Goal: Transaction & Acquisition: Purchase product/service

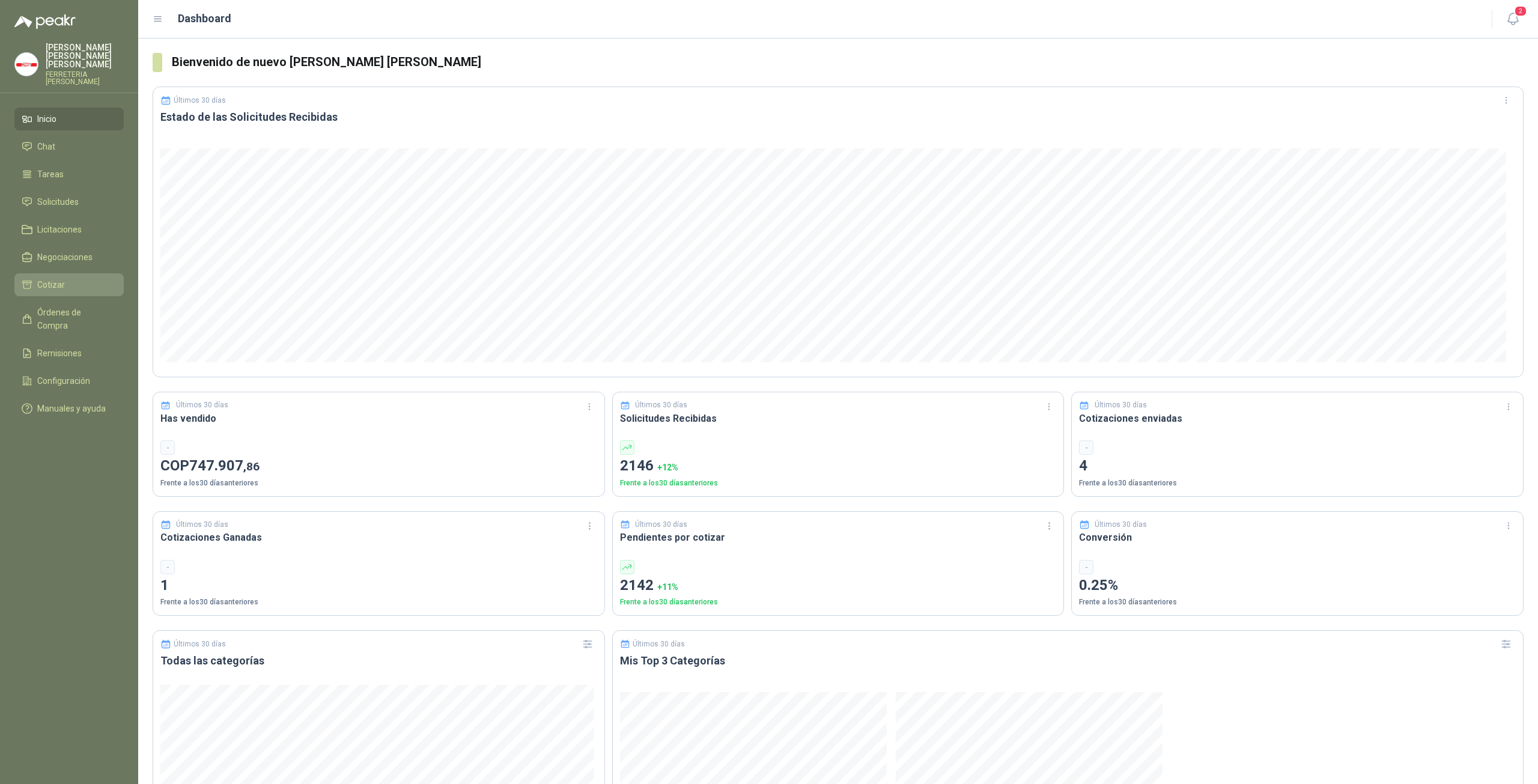
click at [56, 278] on span "Cotizar" at bounding box center [51, 285] width 28 height 13
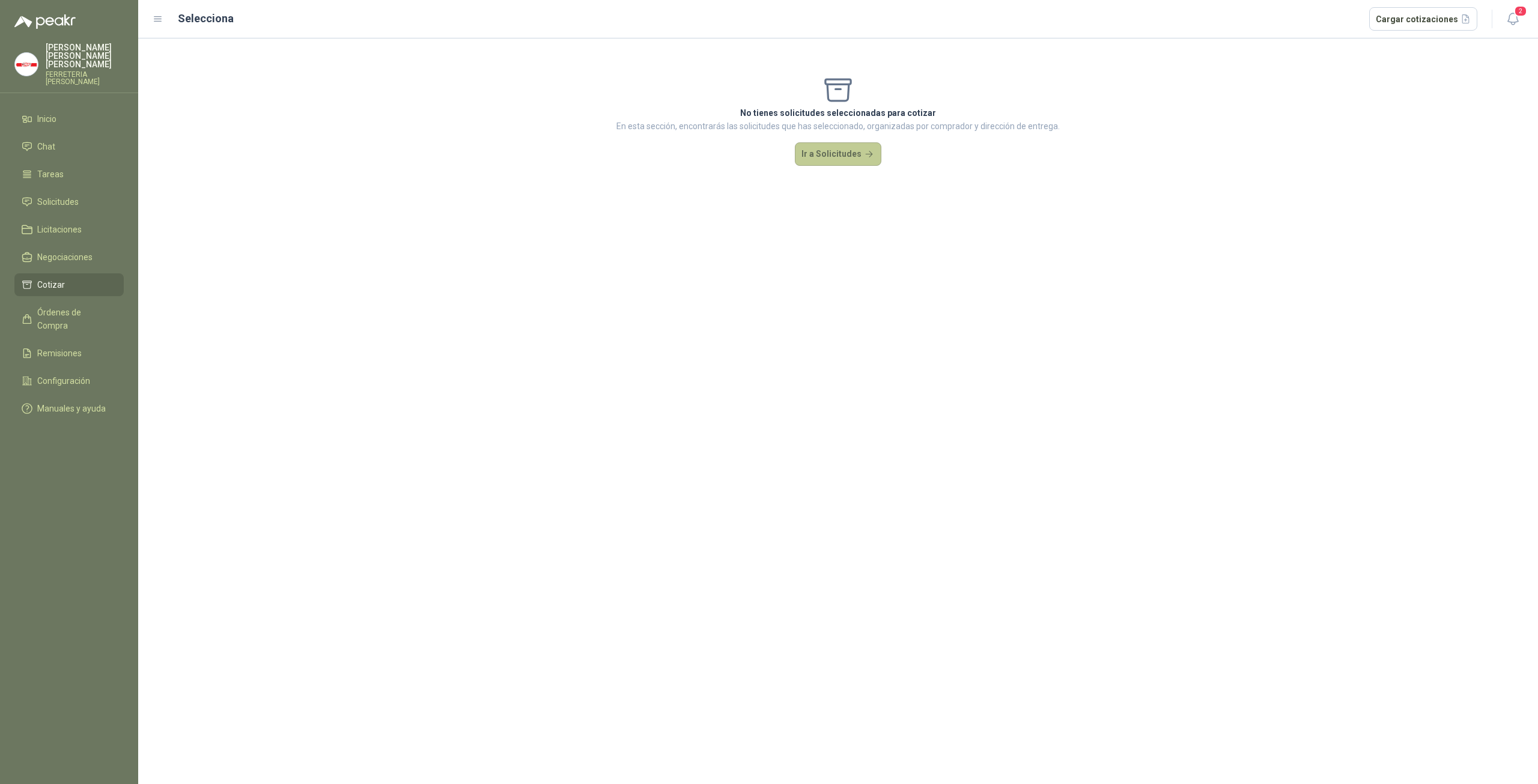
click at [842, 151] on button "Ir a Solicitudes" at bounding box center [838, 155] width 86 height 24
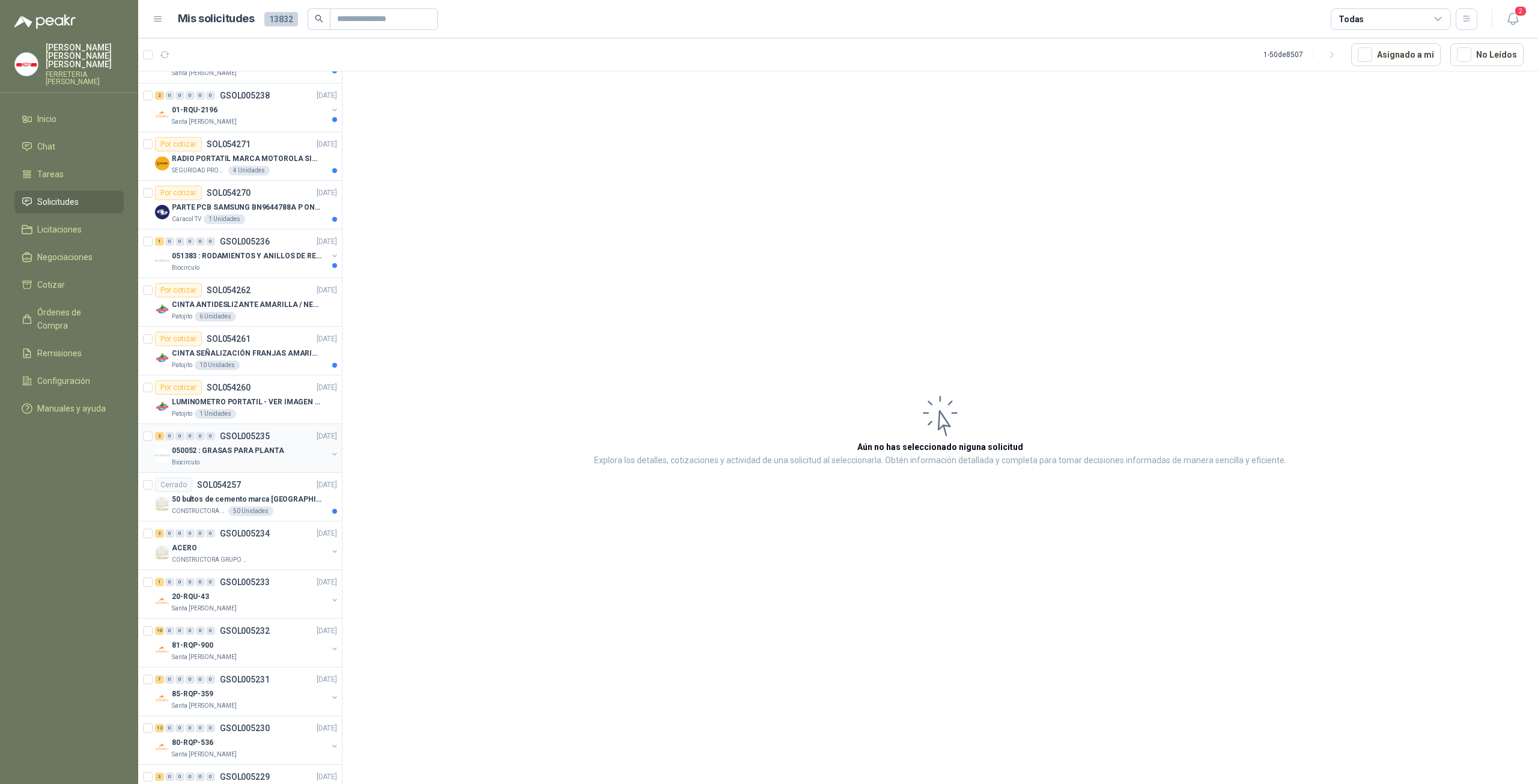
scroll to position [560, 0]
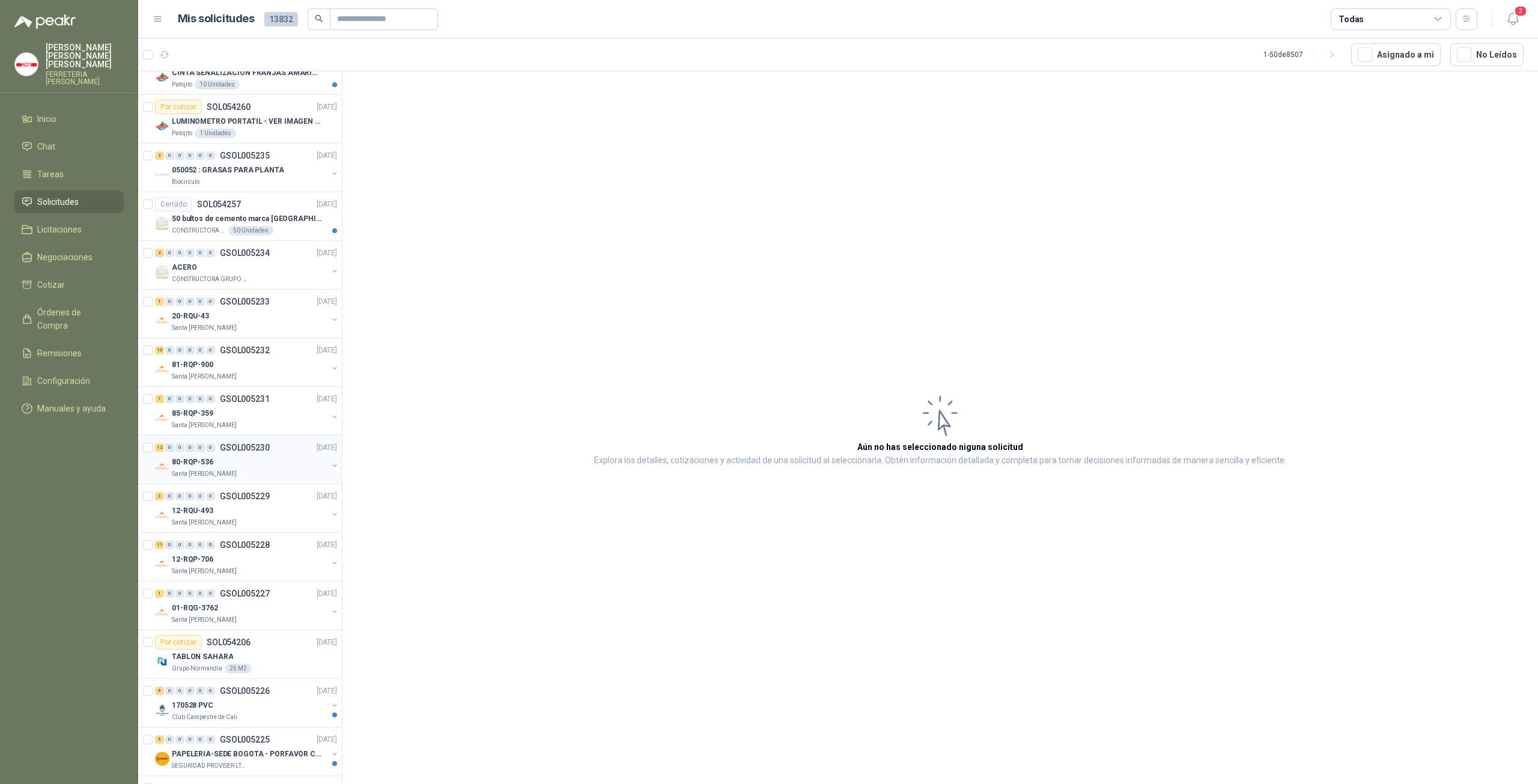
click at [248, 469] on div "Santa [PERSON_NAME]" at bounding box center [249, 474] width 156 height 10
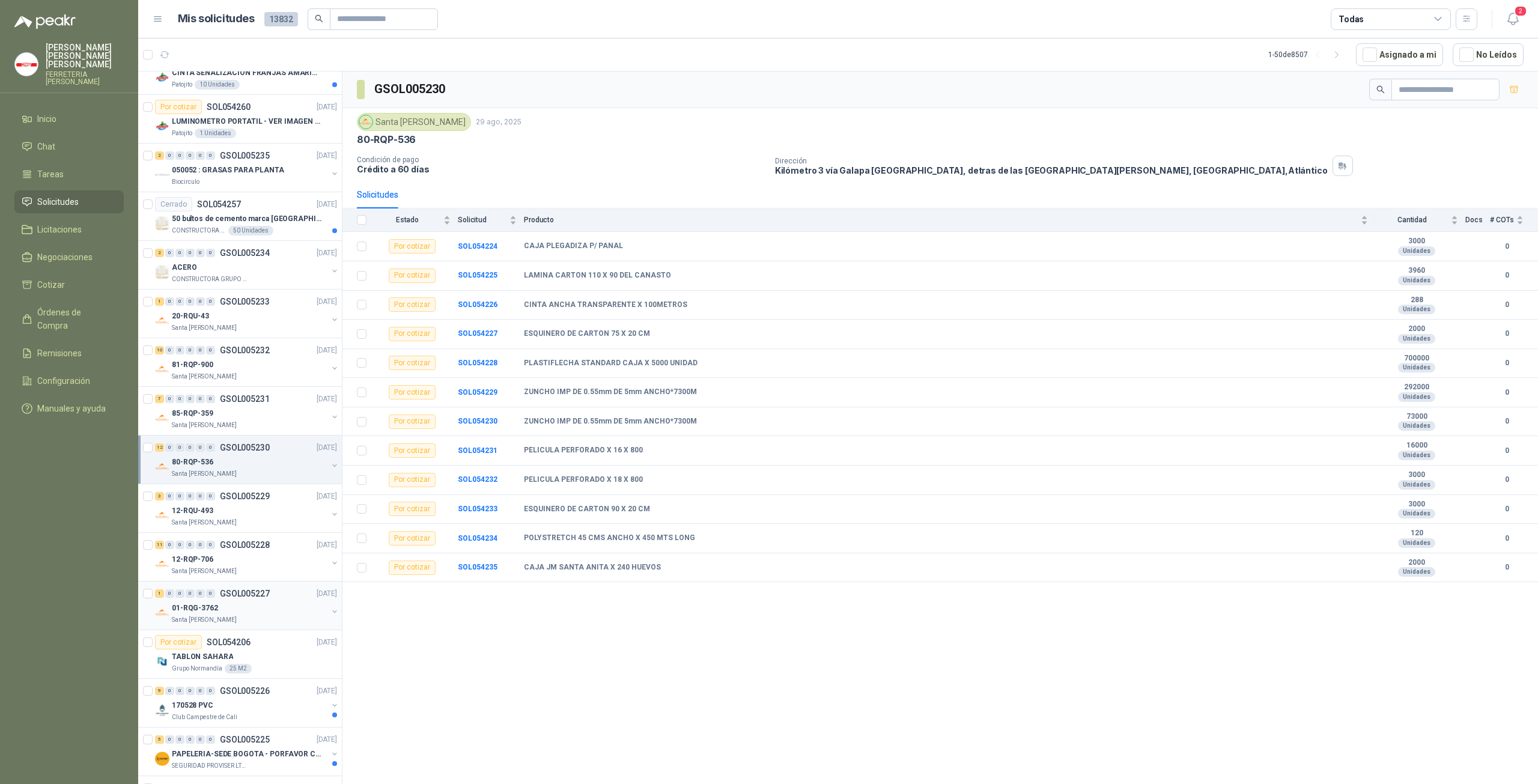
scroll to position [841, 0]
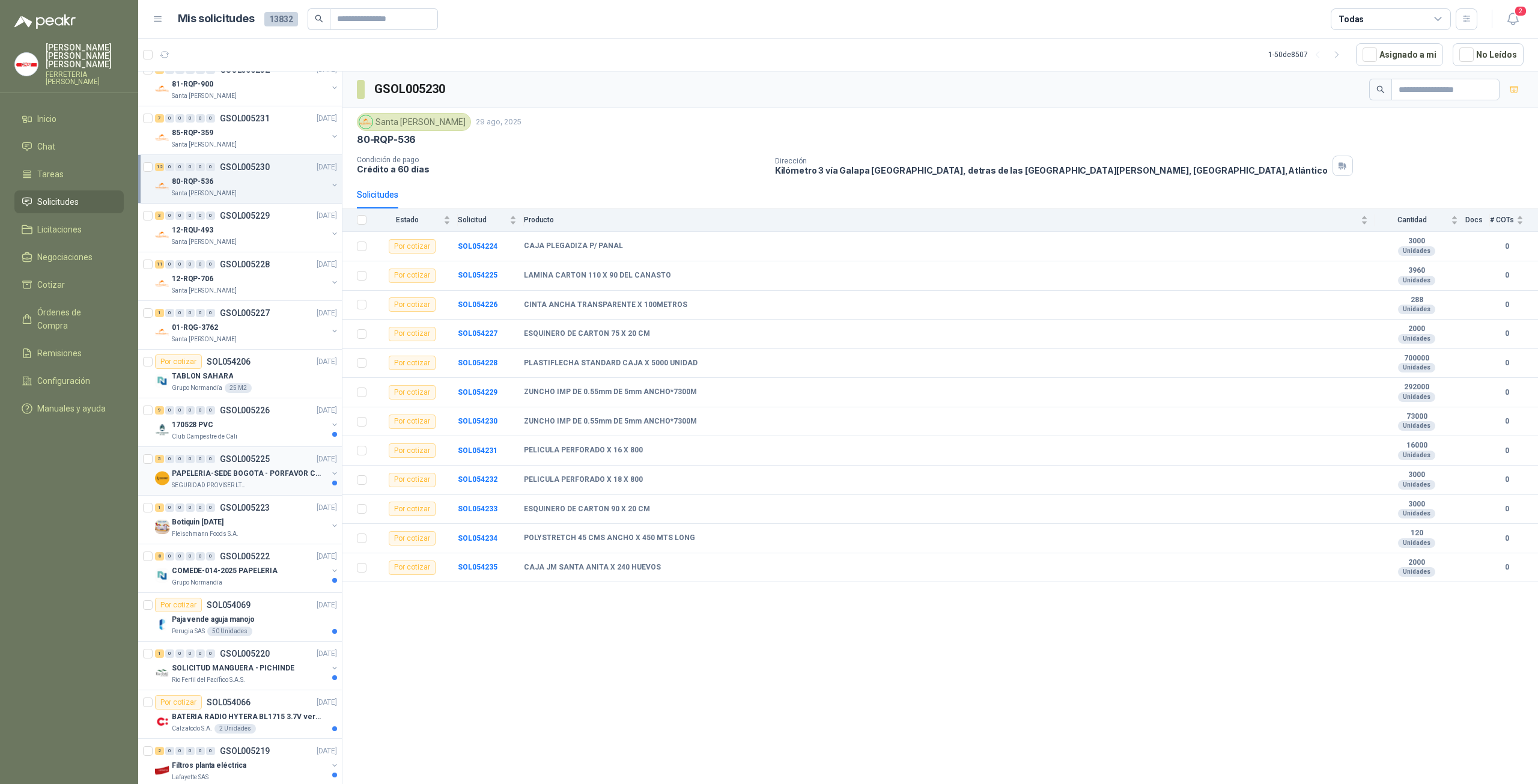
click at [232, 484] on div "5 0 0 0 0 0 GSOL005225 [DATE] PAPELERIA-SEDE BOGOTA - PORFAVOR CTZ COMPLETO SEG…" at bounding box center [240, 471] width 204 height 49
click at [248, 663] on p "SOLICITUD MANGUERA - PICHINDE" at bounding box center [233, 668] width 122 height 11
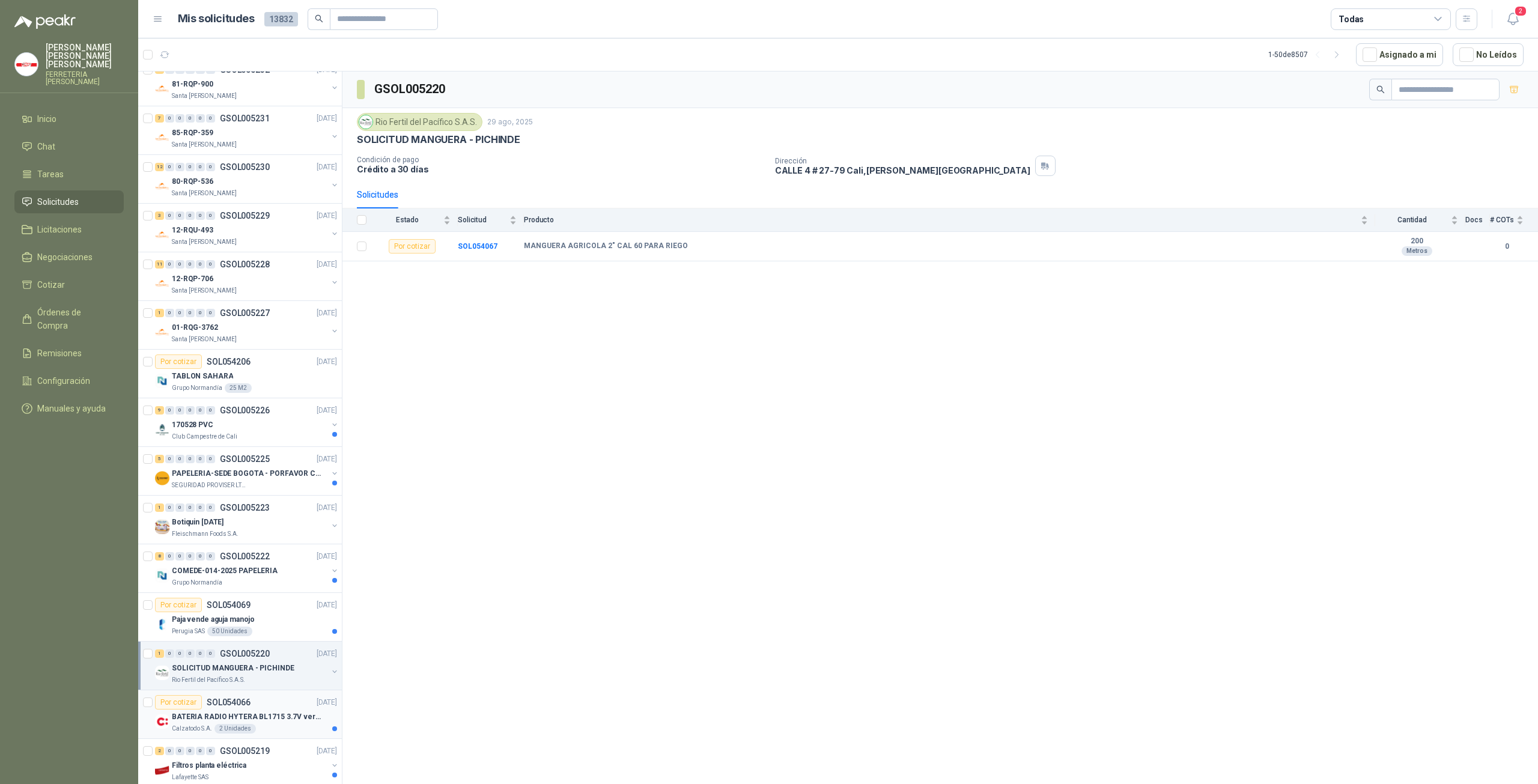
click at [257, 711] on p "BATERIA RADIO HYTERA BL1715 3.7V ver imagen" at bounding box center [247, 716] width 150 height 11
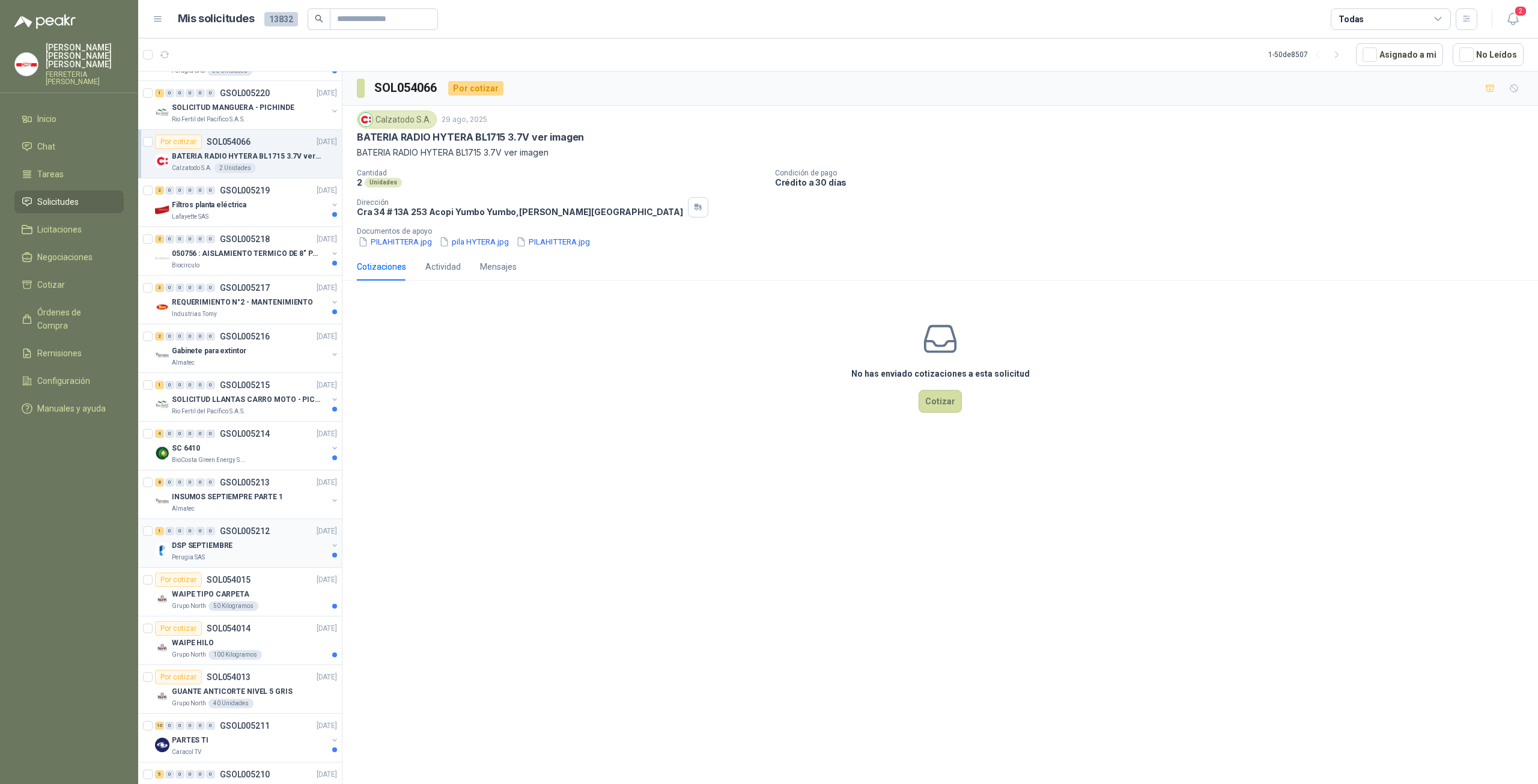
scroll to position [1681, 0]
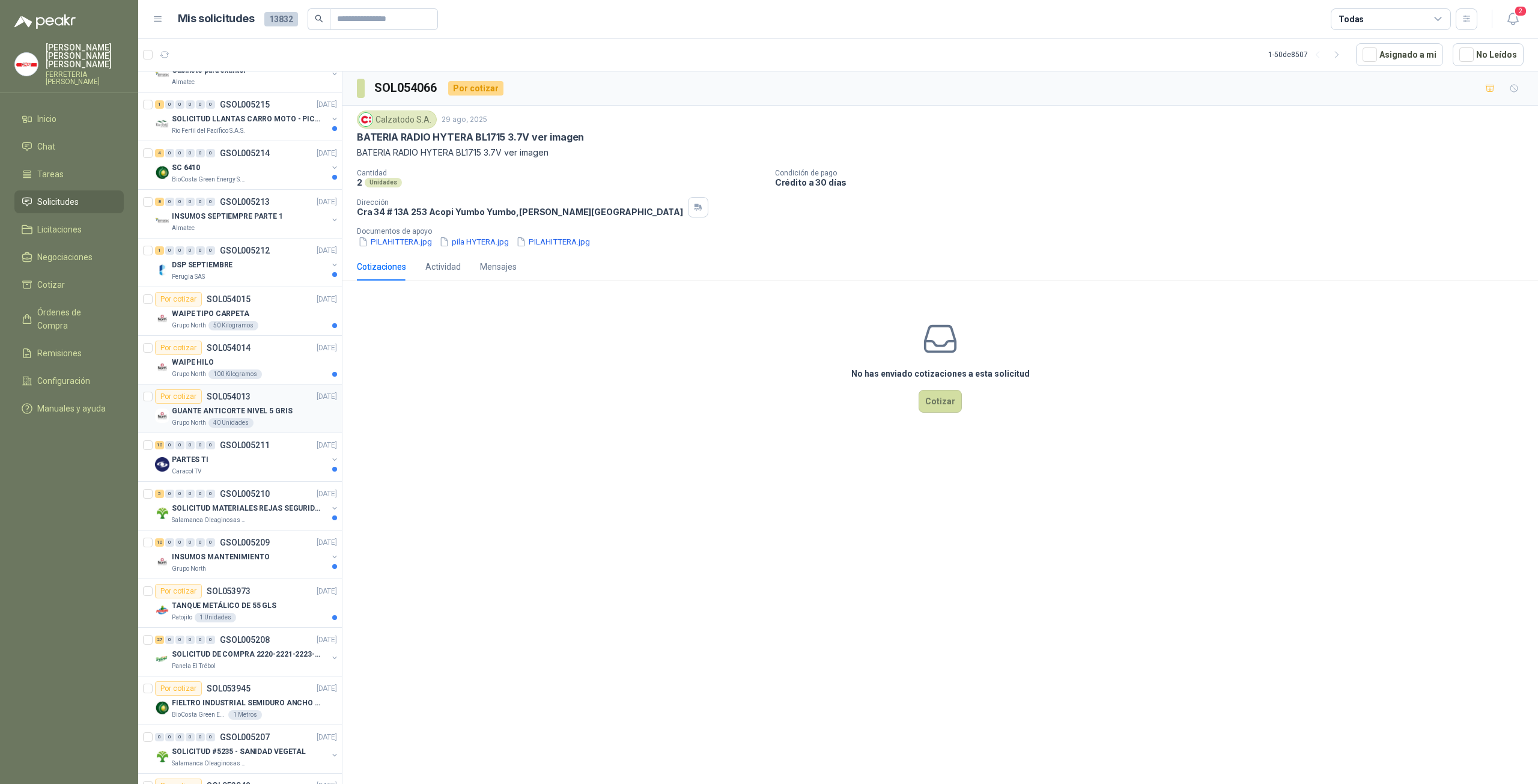
click at [261, 418] on div "Grupo North 40 Unidades" at bounding box center [254, 423] width 165 height 10
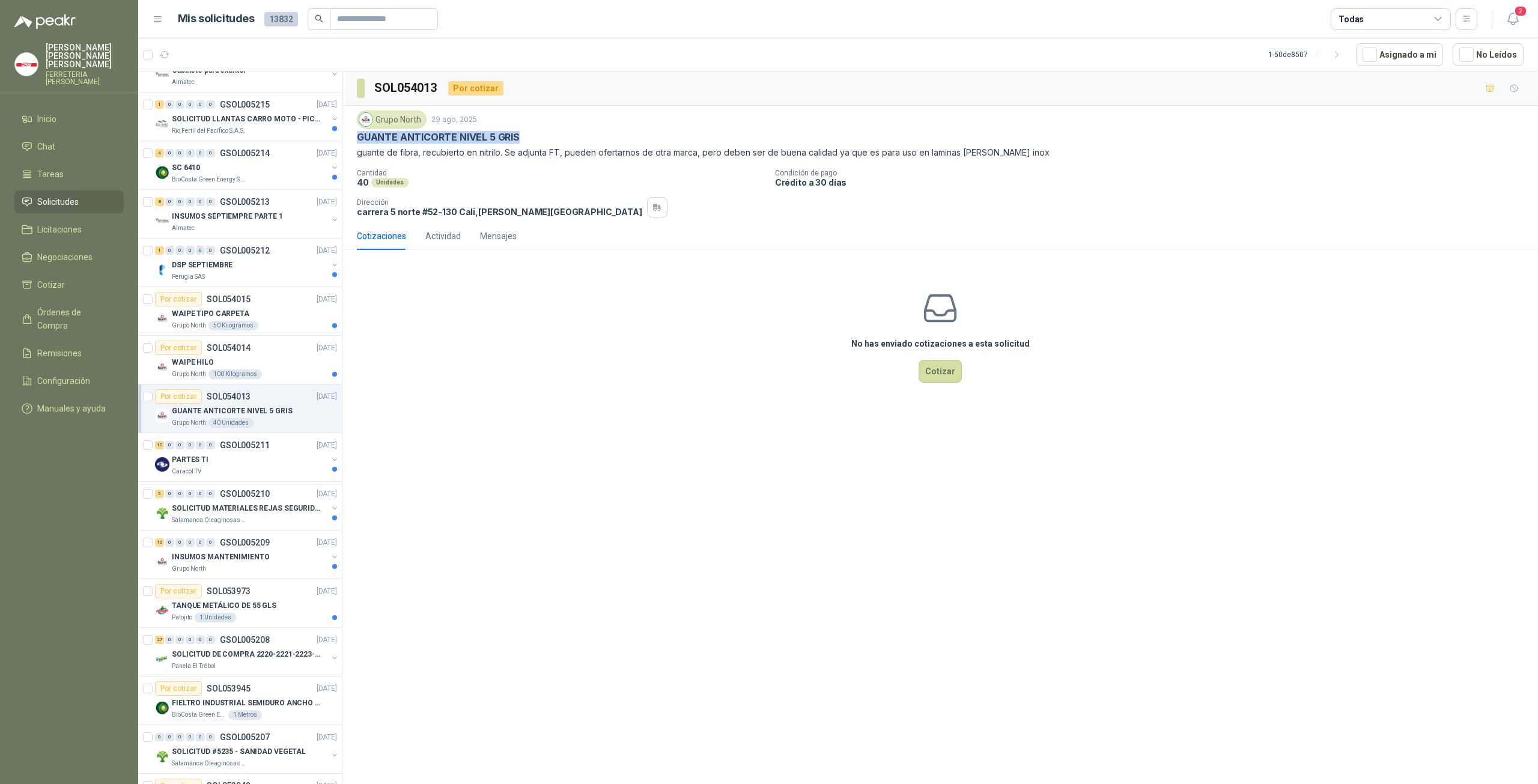
drag, startPoint x: 356, startPoint y: 135, endPoint x: 541, endPoint y: 138, distance: 185.0
click at [541, 138] on div "Grupo North 29 ago, 2025 GUANTE ANTICORTE NIVEL 5 GRIS guante de fibra, recubie…" at bounding box center [940, 164] width 1196 height 116
copy p "GUANTE ANTICORTE NIVEL 5 GRIS"
drag, startPoint x: 722, startPoint y: 151, endPoint x: 1013, endPoint y: 148, distance: 291.0
click at [1013, 148] on p "guante de fibra, recubierto en nitrilo. Se adjunta FT, pueden ofertarnos de otr…" at bounding box center [940, 152] width 1167 height 13
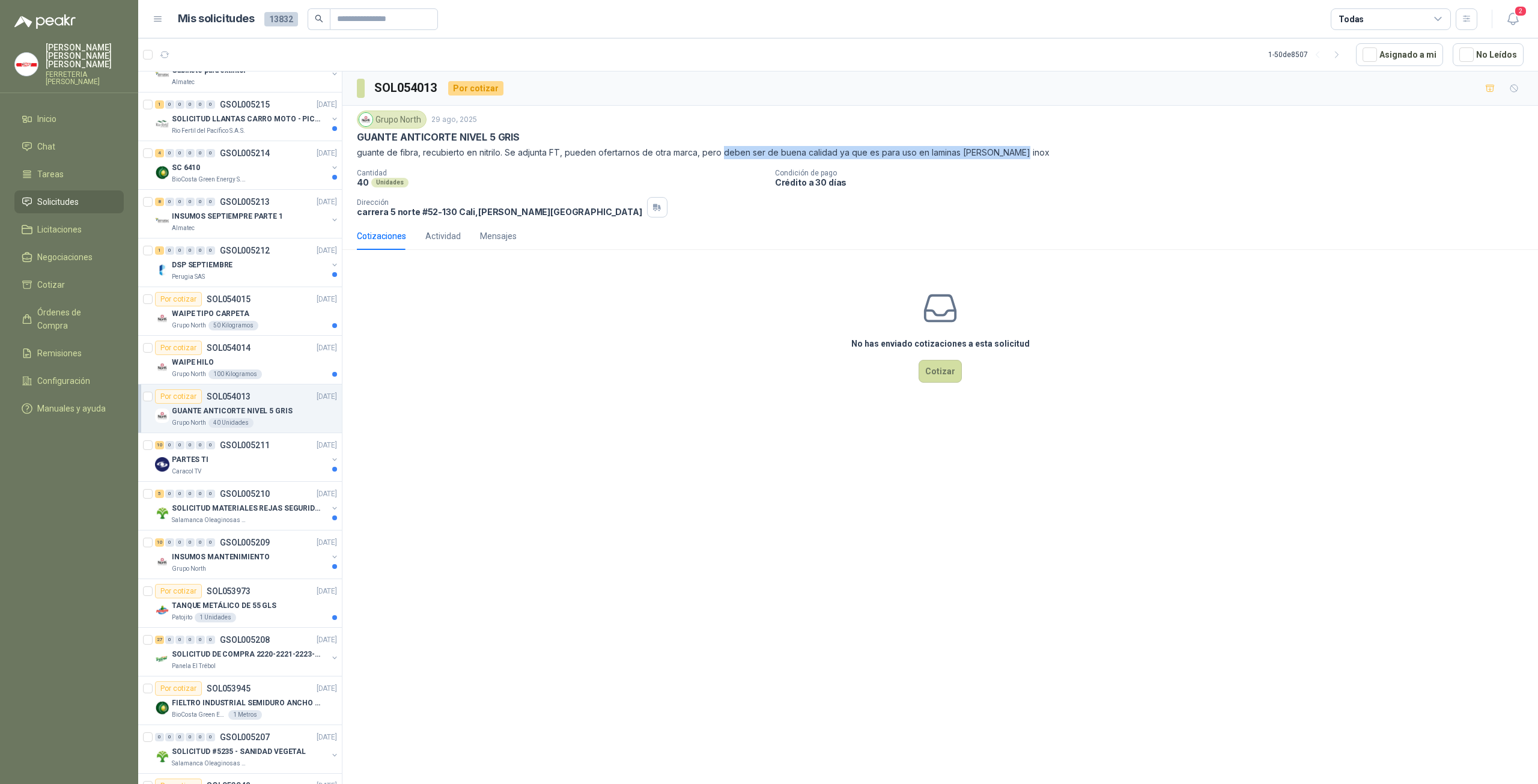
copy p "deben ser de buena calidad ya que es para uso en laminas [PERSON_NAME] inox"
drag, startPoint x: 354, startPoint y: 155, endPoint x: 501, endPoint y: 155, distance: 147.0
click at [501, 155] on div "Grupo North 29 ago, 2025 GUANTE ANTICORTE NIVEL 5 GRIS guante de fibra, recubie…" at bounding box center [940, 164] width 1196 height 116
copy p "guante de fibra, recubierto en nitrilo."
click at [766, 331] on div "No has enviado cotizaciones a esta solicitud Cotizar" at bounding box center [940, 336] width 1196 height 153
